Goal: Transaction & Acquisition: Download file/media

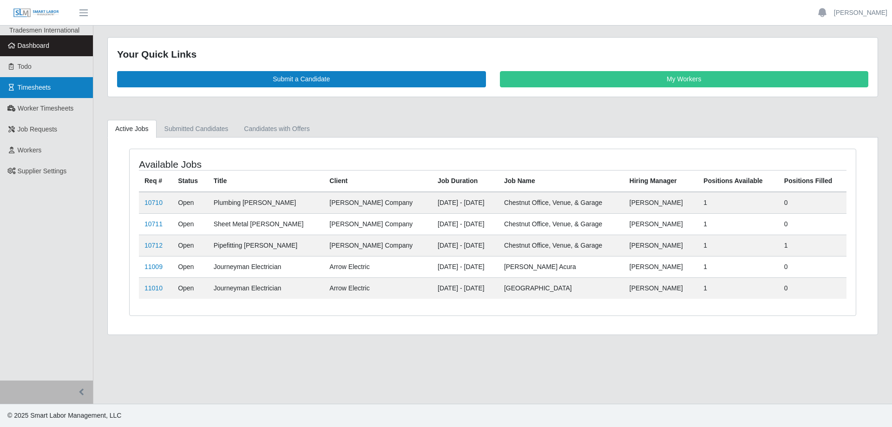
click at [46, 84] on span "Timesheets" at bounding box center [34, 87] width 33 height 7
click at [42, 84] on span "Timesheets" at bounding box center [34, 87] width 33 height 7
click at [45, 82] on link "Timesheets" at bounding box center [46, 87] width 93 height 21
click at [31, 82] on link "Timesheets" at bounding box center [46, 87] width 93 height 21
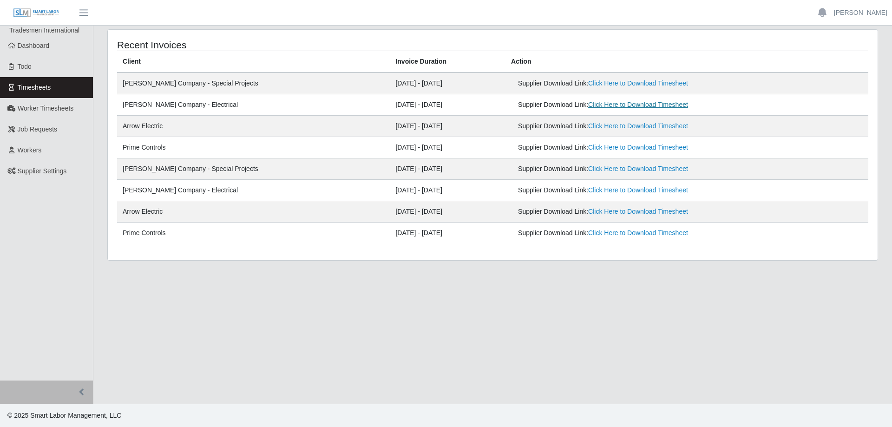
click at [591, 106] on link "Click Here to Download Timesheet" at bounding box center [638, 104] width 100 height 7
click at [605, 105] on link "Click Here to Download Timesheet" at bounding box center [638, 104] width 100 height 7
click at [592, 82] on link "Click Here to Download Timesheet" at bounding box center [638, 82] width 100 height 7
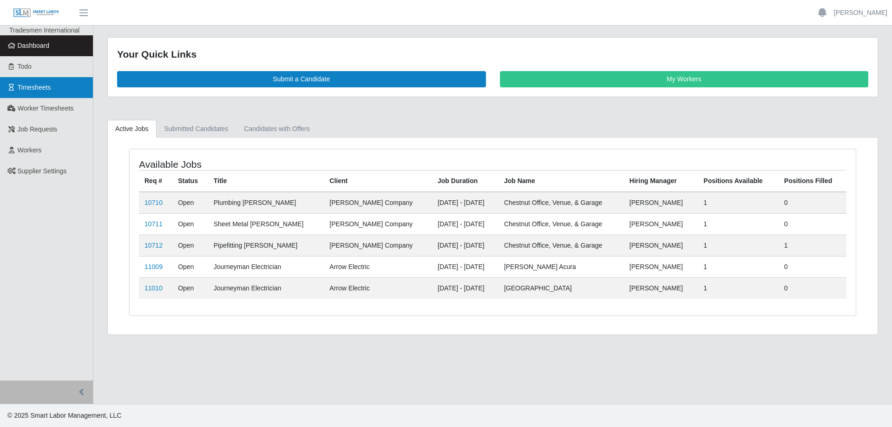
click at [52, 86] on link "Timesheets" at bounding box center [46, 87] width 93 height 21
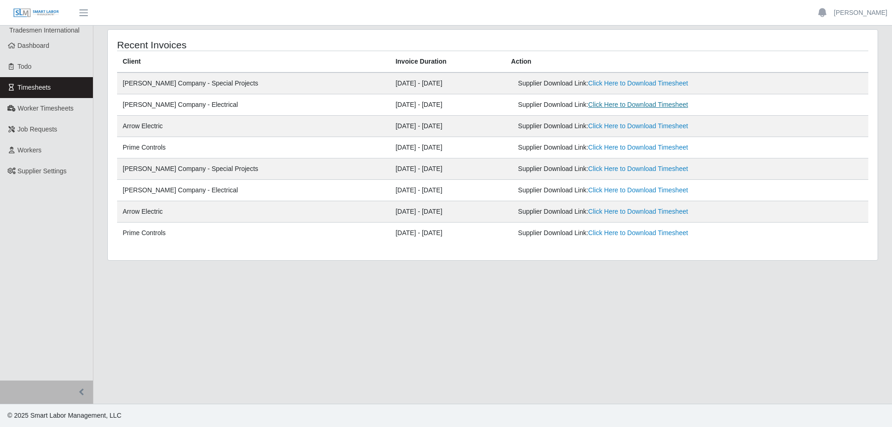
click at [591, 104] on link "Click Here to Download Timesheet" at bounding box center [638, 104] width 100 height 7
click at [637, 188] on link "Click Here to Download Timesheet" at bounding box center [638, 189] width 100 height 7
